Goal: Navigation & Orientation: Find specific page/section

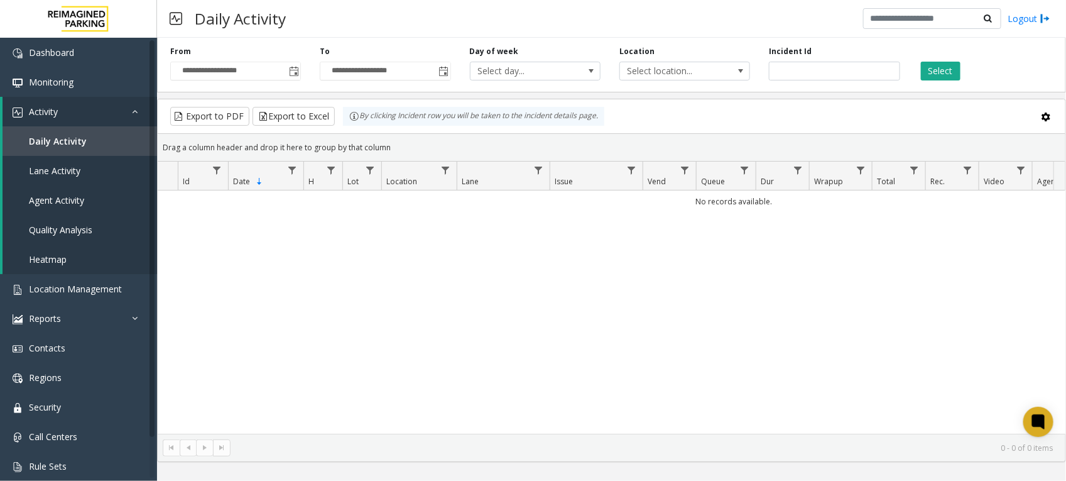
click at [619, 289] on div "No records available." at bounding box center [612, 311] width 908 height 243
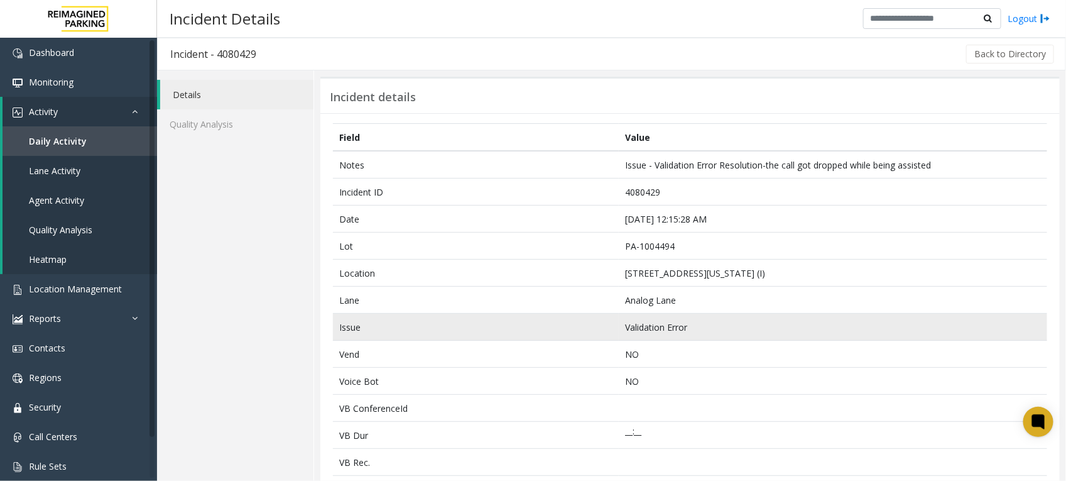
scroll to position [79, 0]
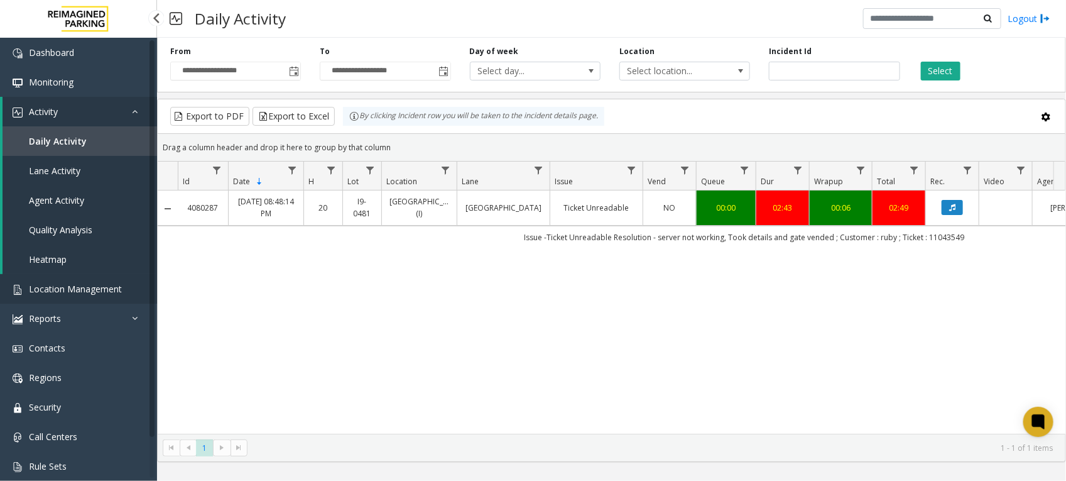
click at [83, 290] on span "Location Management" at bounding box center [75, 289] width 93 height 12
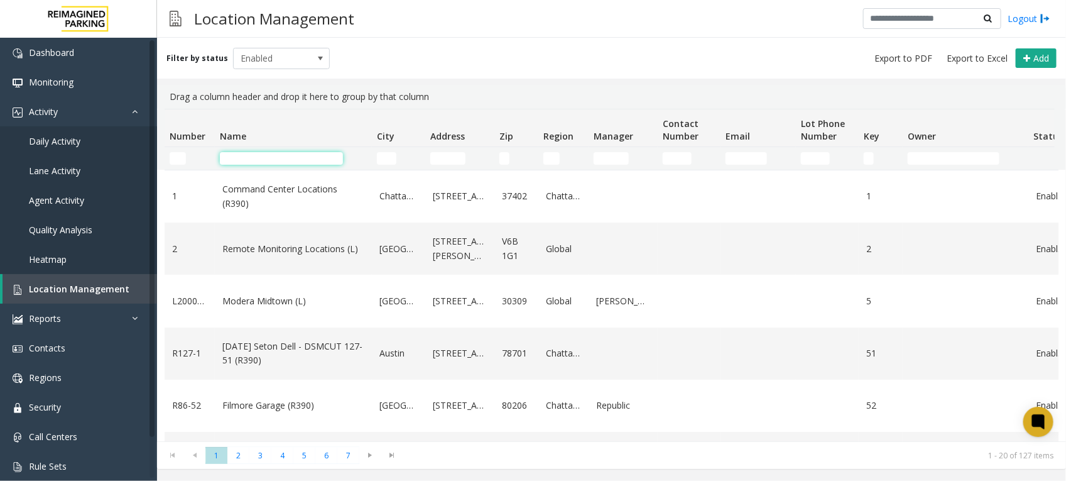
click at [322, 161] on input "Name Filter" at bounding box center [281, 158] width 123 height 13
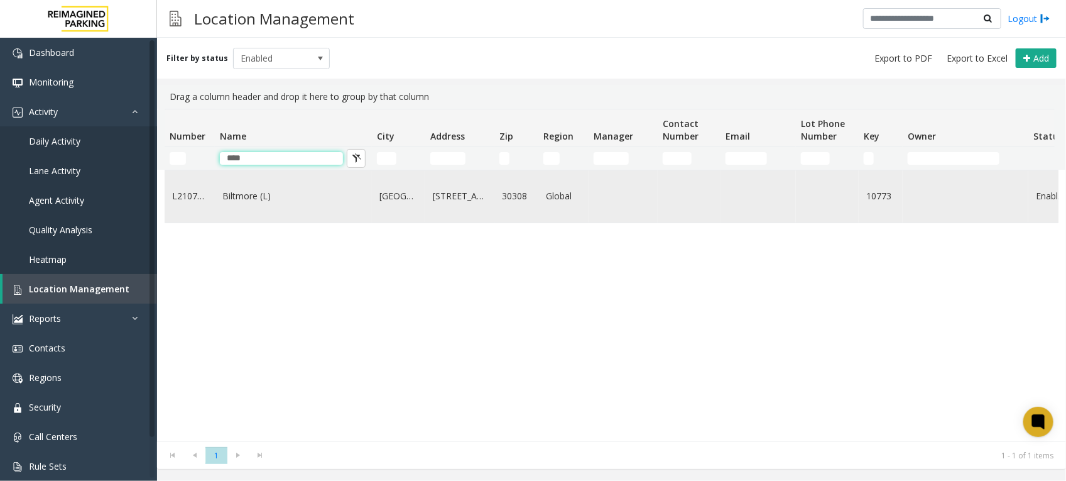
type input "****"
click at [248, 203] on link "Biltmore (L)" at bounding box center [293, 196] width 142 height 14
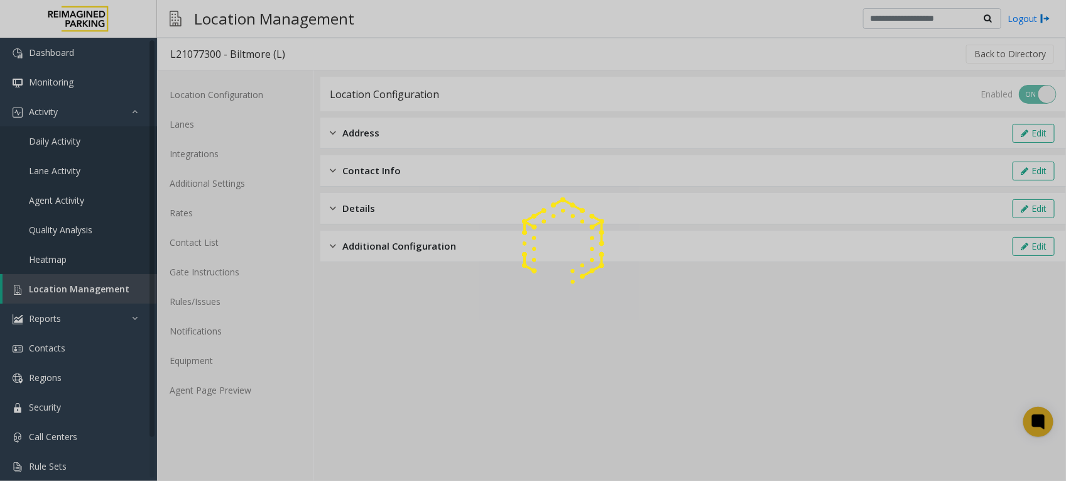
click at [211, 390] on div at bounding box center [533, 240] width 1066 height 481
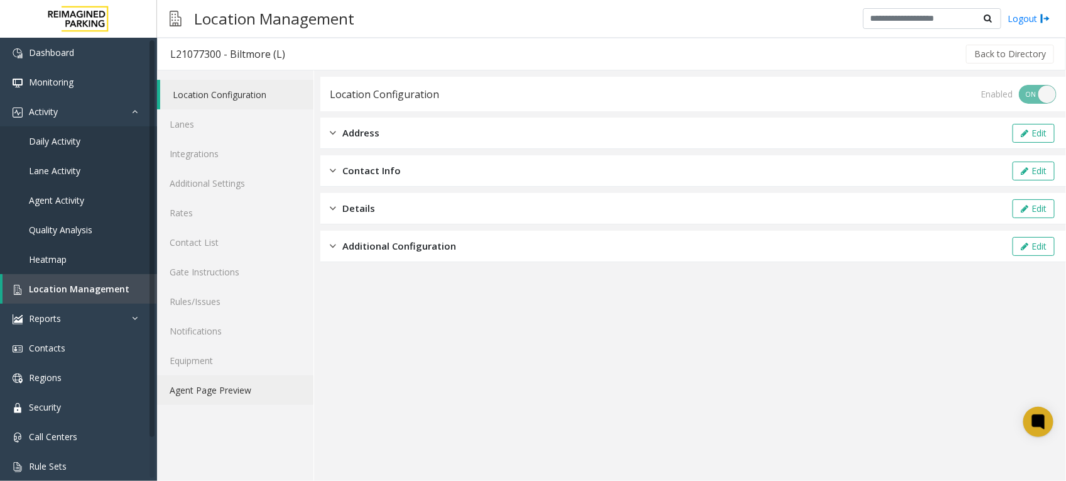
click at [243, 386] on link "Agent Page Preview" at bounding box center [235, 390] width 156 height 30
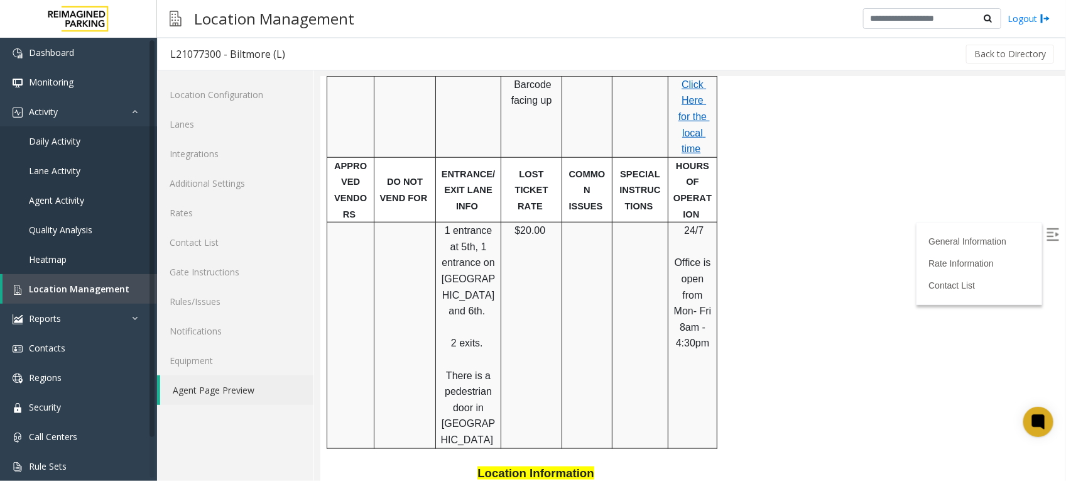
scroll to position [388, 0]
